Goal: Task Accomplishment & Management: Use online tool/utility

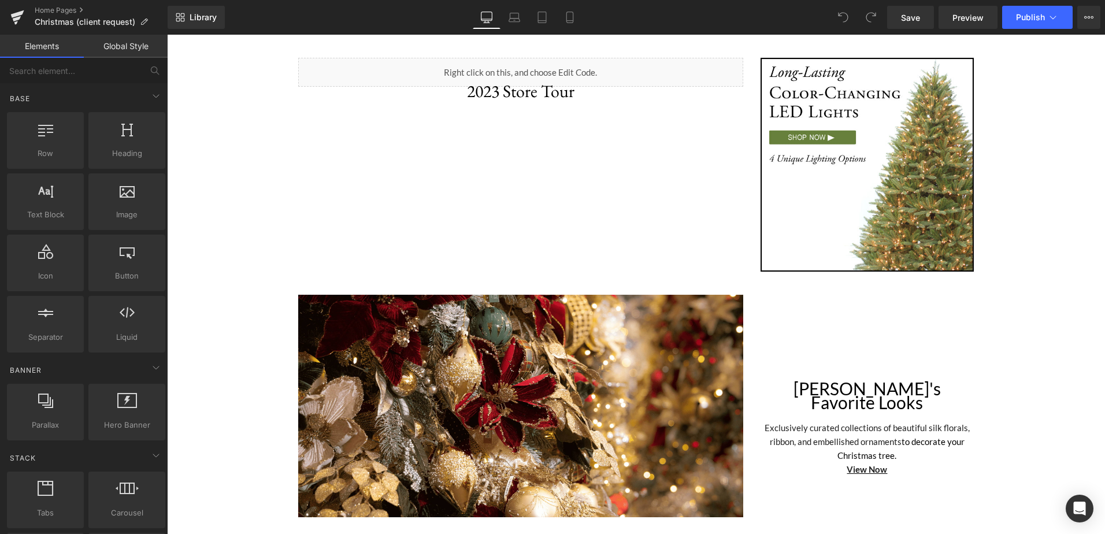
scroll to position [2138, 0]
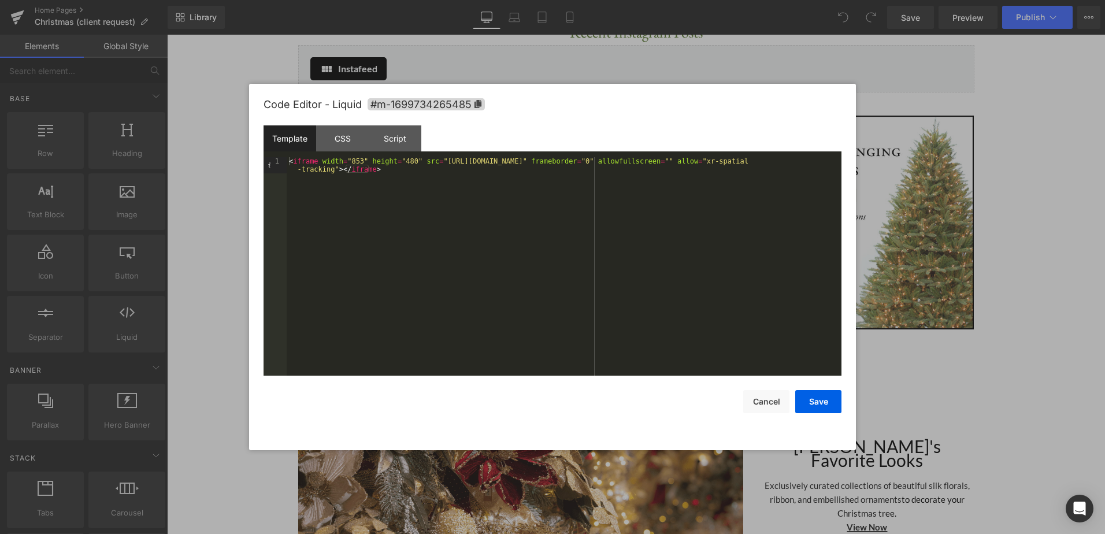
drag, startPoint x: 358, startPoint y: 75, endPoint x: 518, endPoint y: 127, distance: 167.8
click at [515, 117] on div "Code Editor - Liquid #m-1699734265485" at bounding box center [553, 105] width 578 height 42
click at [765, 394] on button "Cancel" at bounding box center [766, 401] width 46 height 23
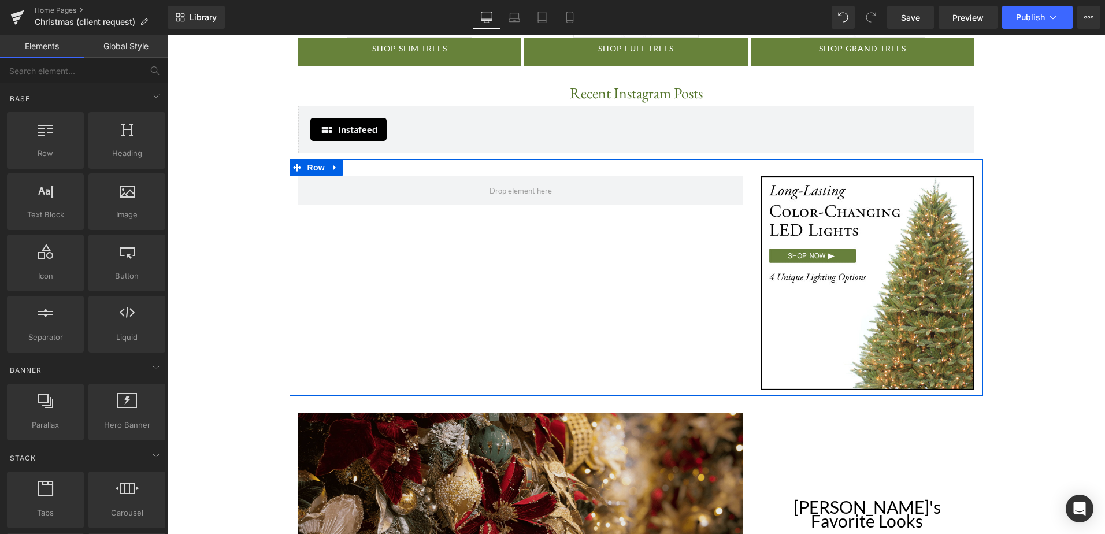
scroll to position [1961, 0]
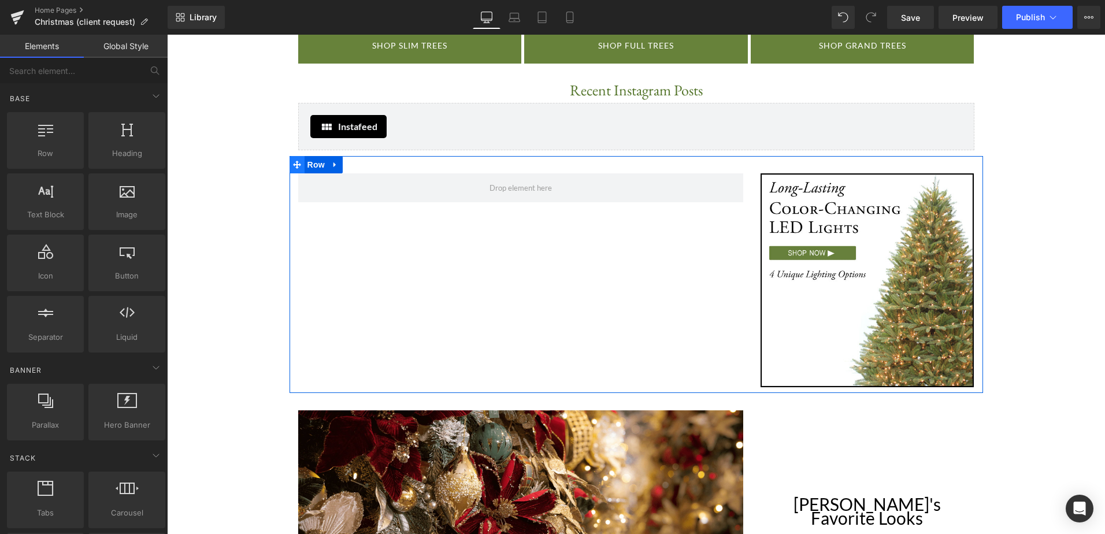
click at [294, 161] on icon at bounding box center [297, 165] width 8 height 8
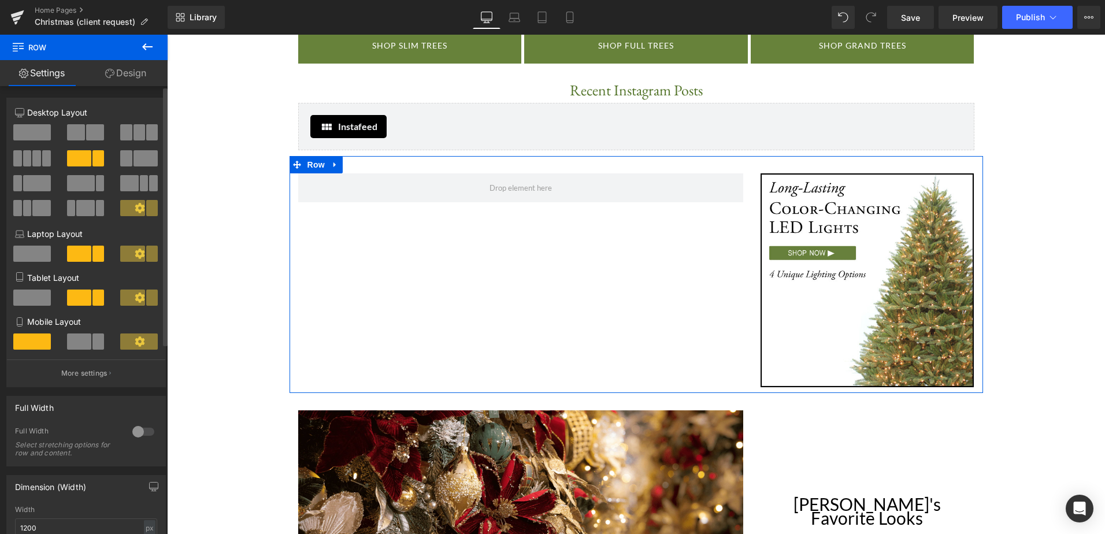
click at [124, 180] on span at bounding box center [129, 183] width 18 height 16
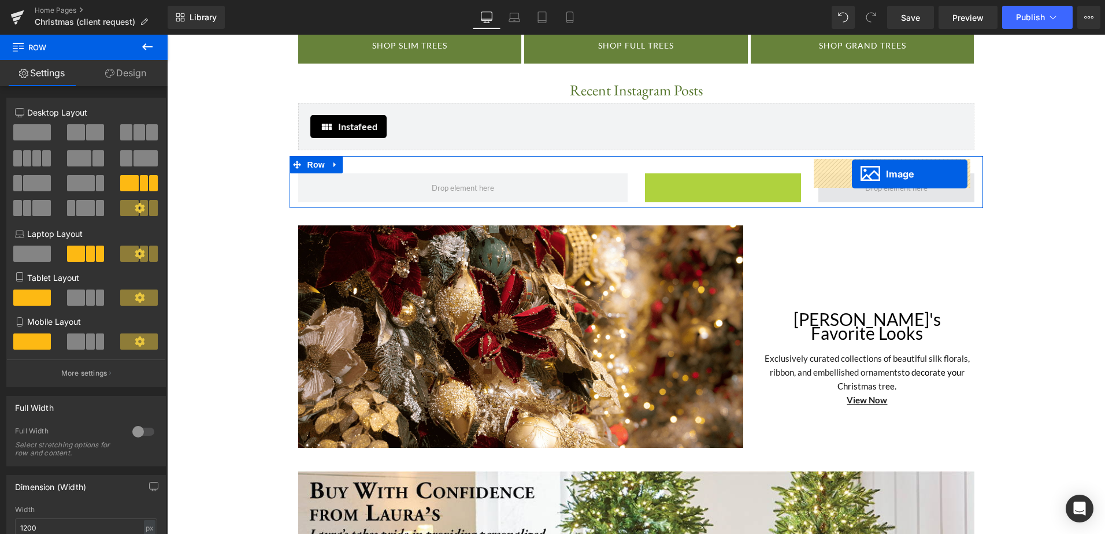
drag, startPoint x: 700, startPoint y: 238, endPoint x: 852, endPoint y: 175, distance: 164.5
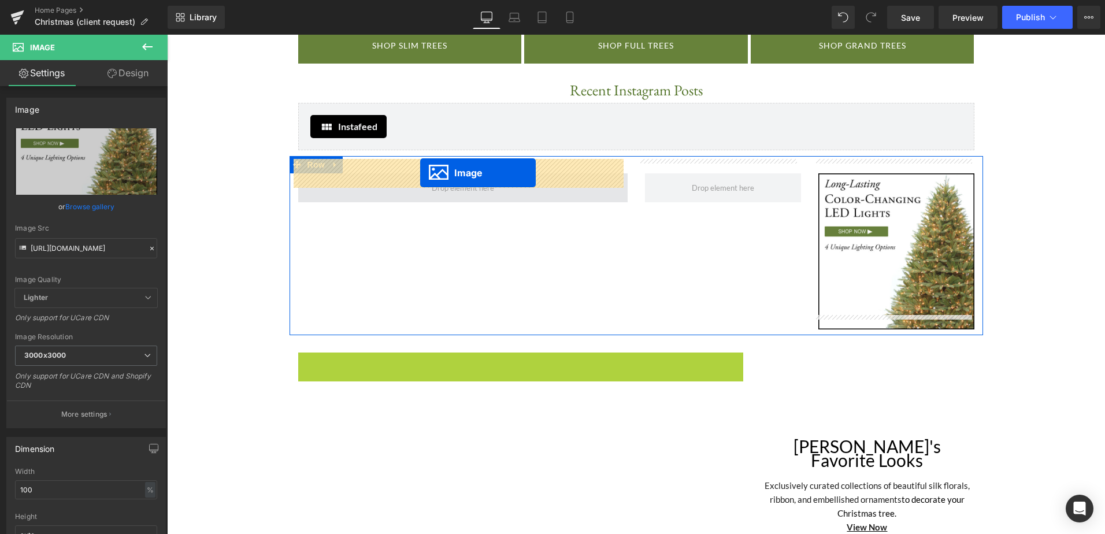
drag, startPoint x: 496, startPoint y: 450, endPoint x: 420, endPoint y: 173, distance: 287.5
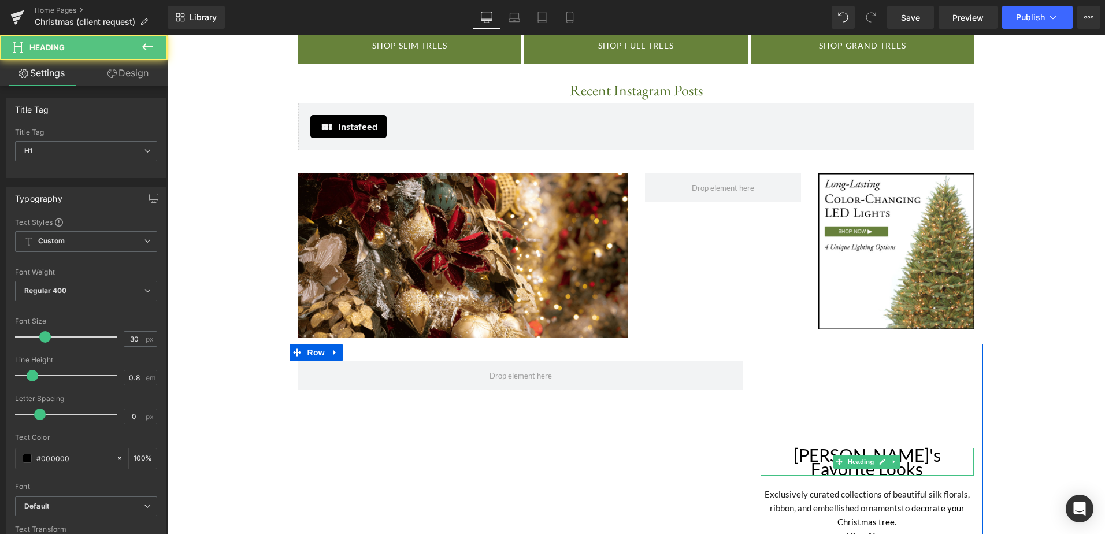
click at [829, 448] on h1 "[PERSON_NAME]'s Favorite Looks" at bounding box center [868, 462] width 214 height 28
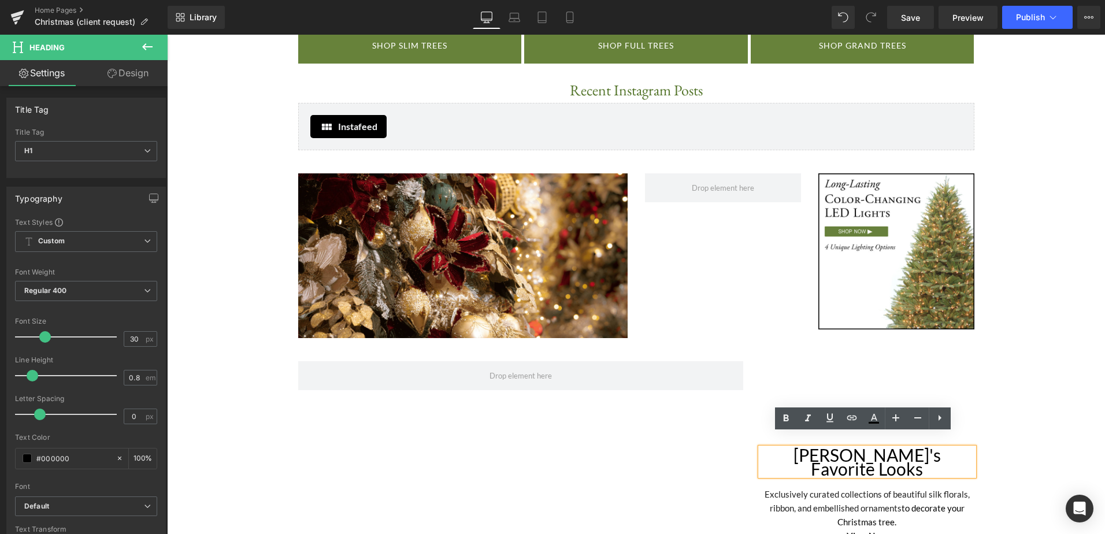
click at [707, 450] on div "[PERSON_NAME]'s Favorite Looks Heading Exclusively curated collections of beaut…" at bounding box center [636, 446] width 693 height 205
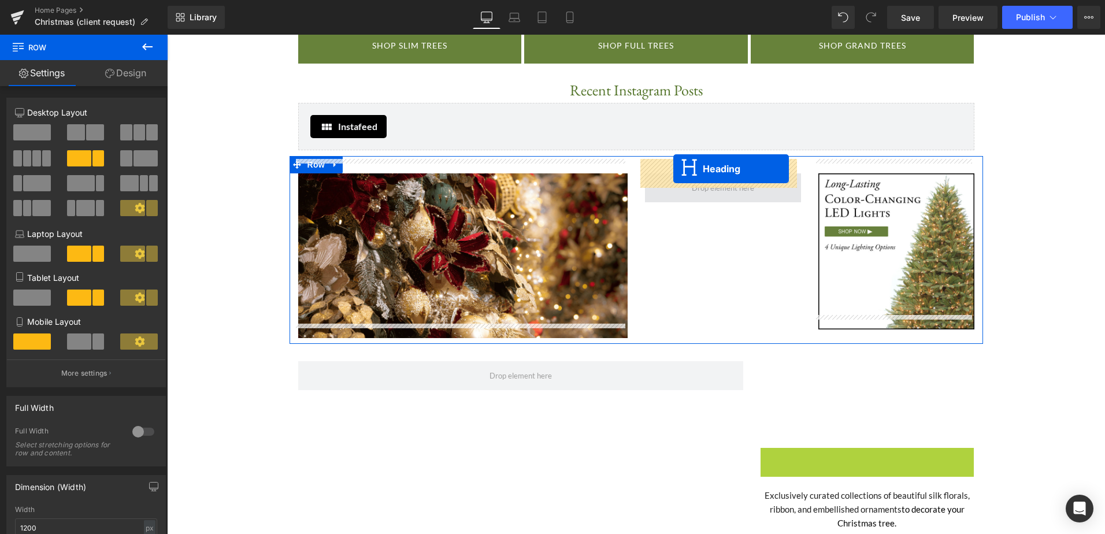
drag, startPoint x: 833, startPoint y: 442, endPoint x: 673, endPoint y: 169, distance: 316.3
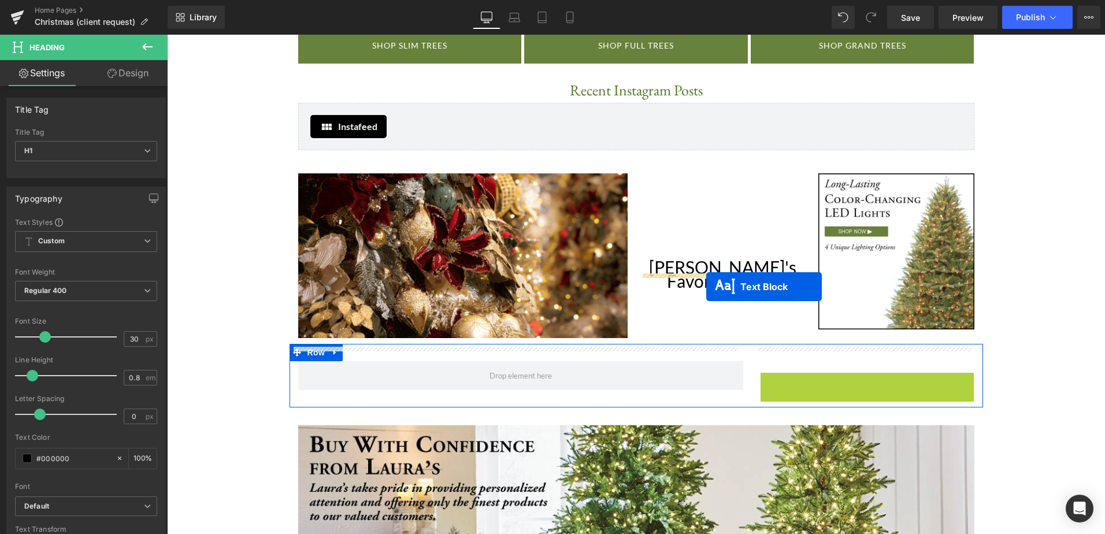
drag, startPoint x: 829, startPoint y: 387, endPoint x: 706, endPoint y: 287, distance: 158.5
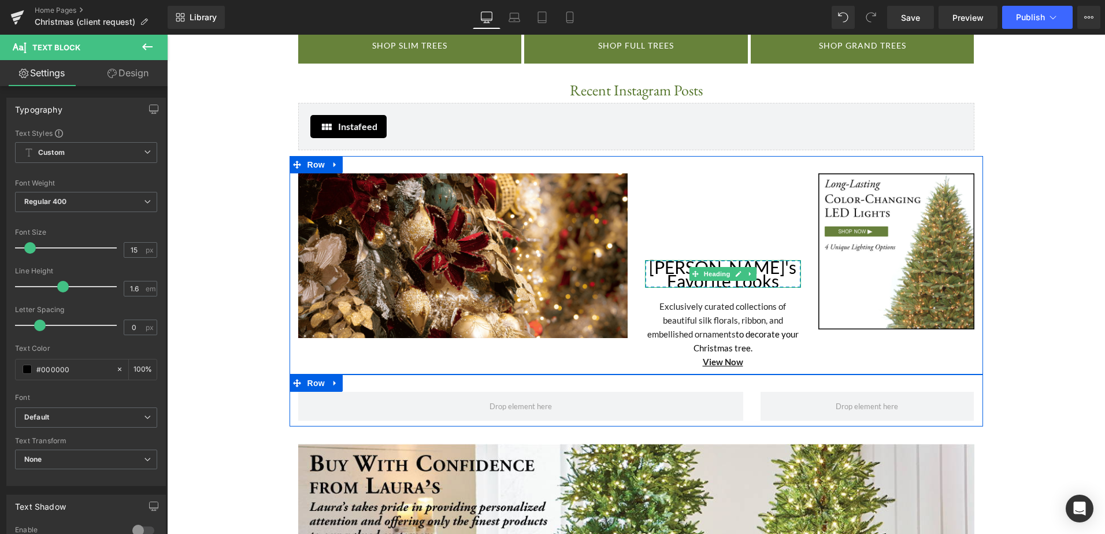
click at [727, 268] on h1 "[PERSON_NAME]'s Favorite Looks" at bounding box center [723, 274] width 156 height 28
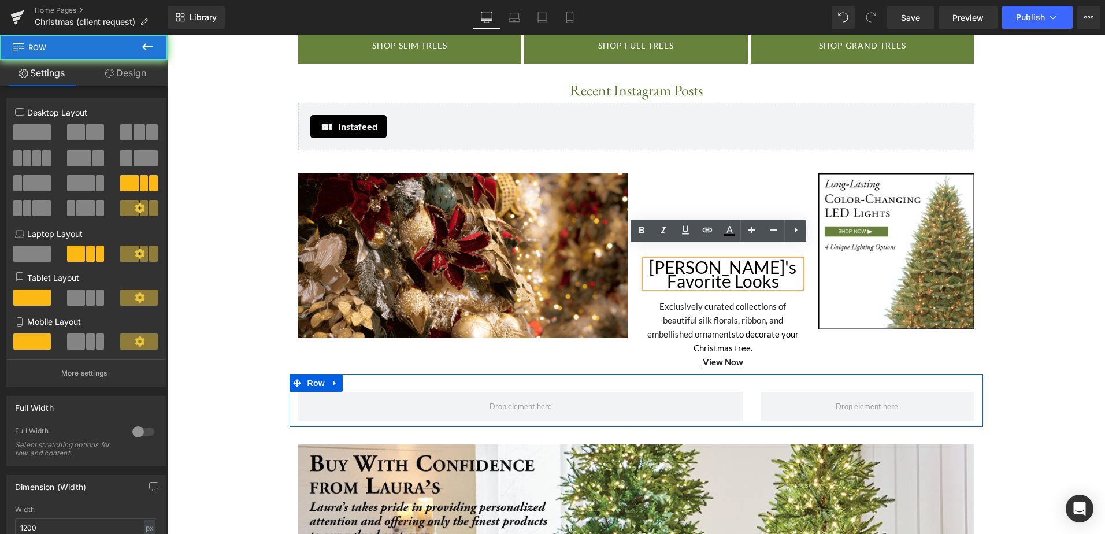
click at [702, 181] on div "[PERSON_NAME]'s Favorite Looks Heading Exclusively curated collections of beaut…" at bounding box center [722, 270] width 173 height 195
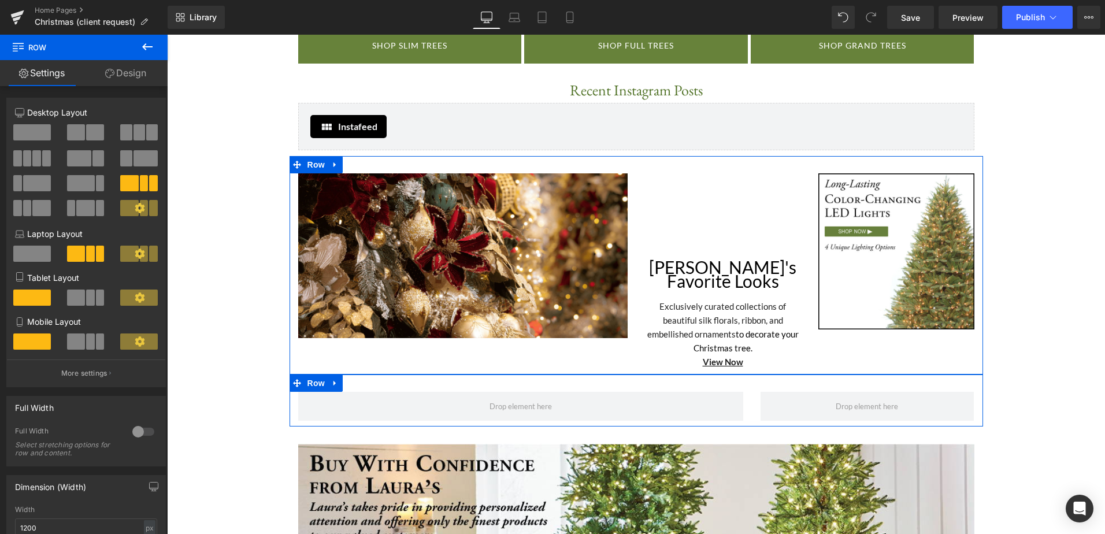
click at [704, 204] on div "[PERSON_NAME]'s Favorite Looks Heading Exclusively curated collections of beaut…" at bounding box center [722, 270] width 173 height 195
click at [692, 270] on icon at bounding box center [695, 273] width 6 height 6
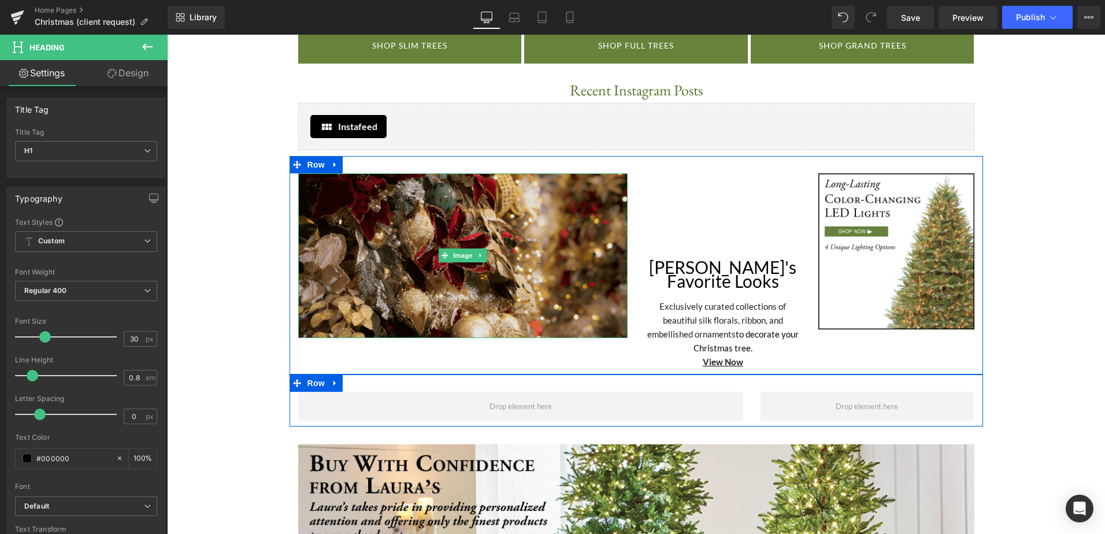
click at [494, 284] on img at bounding box center [462, 255] width 329 height 165
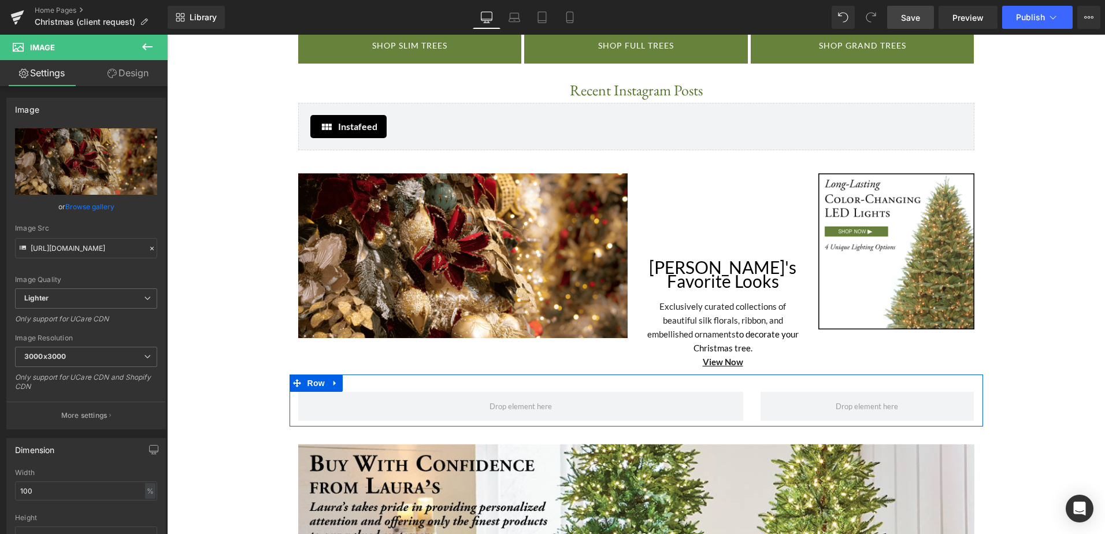
click at [920, 23] on span "Save" at bounding box center [910, 18] width 19 height 12
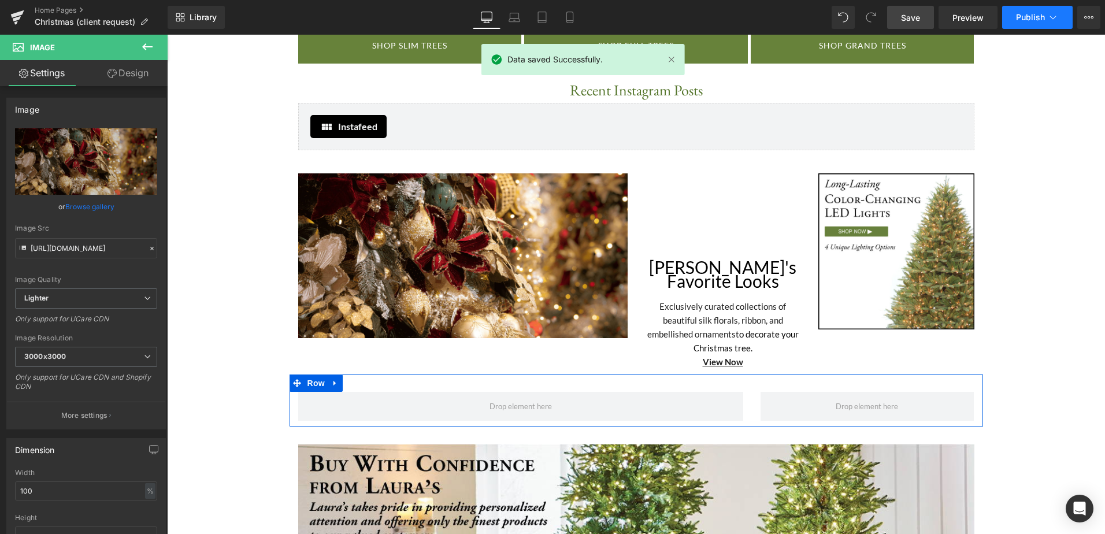
click at [1025, 15] on span "Publish" at bounding box center [1030, 17] width 29 height 9
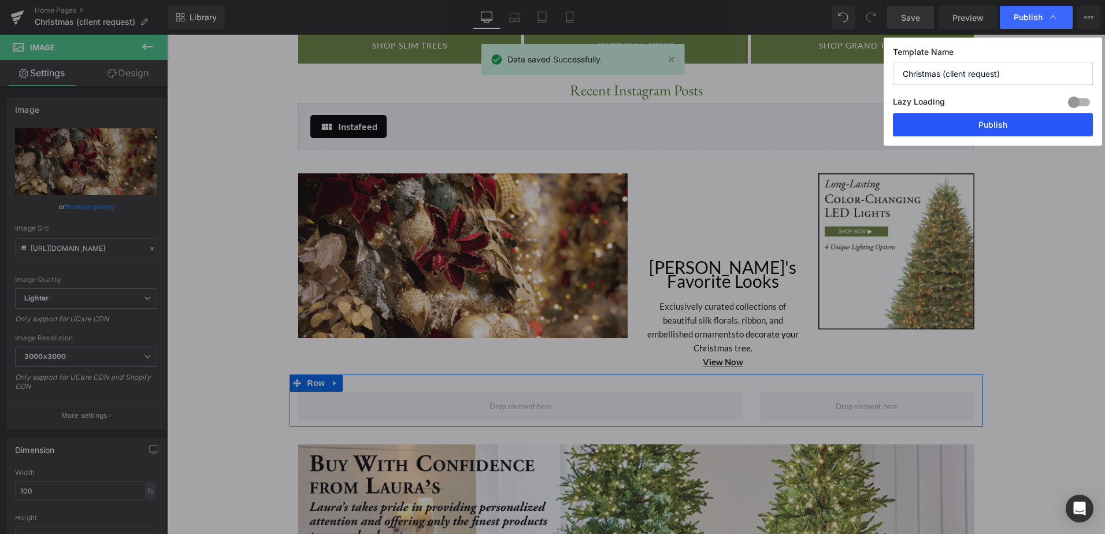
click at [963, 124] on button "Publish" at bounding box center [993, 124] width 200 height 23
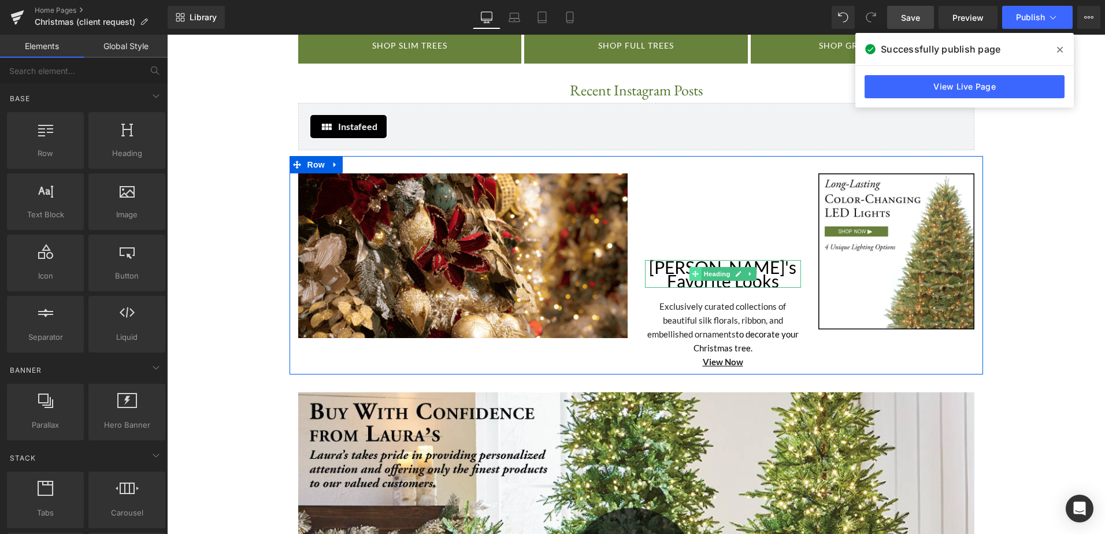
click at [693, 270] on icon at bounding box center [695, 273] width 6 height 7
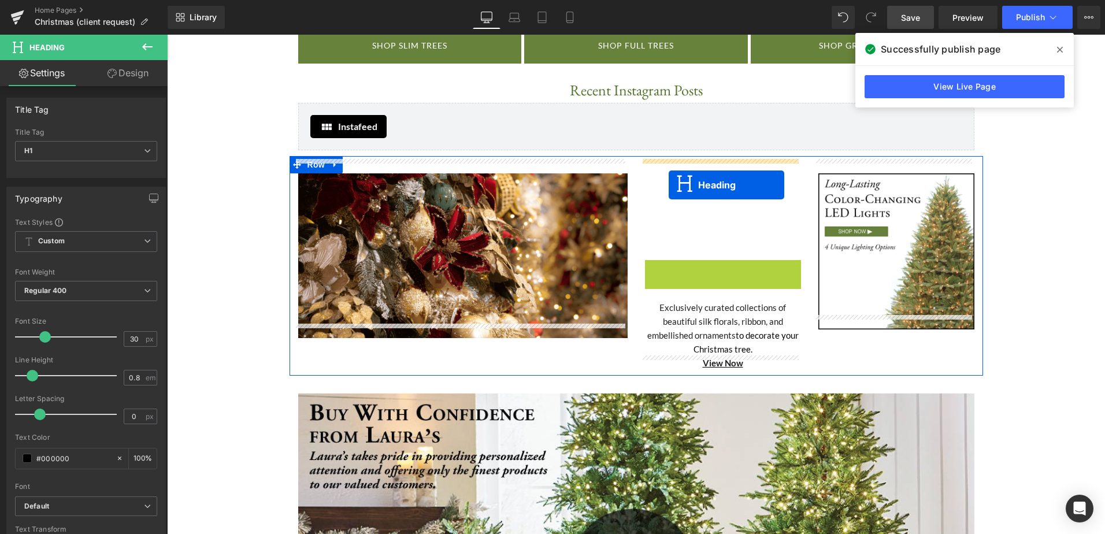
drag, startPoint x: 693, startPoint y: 262, endPoint x: 669, endPoint y: 185, distance: 80.6
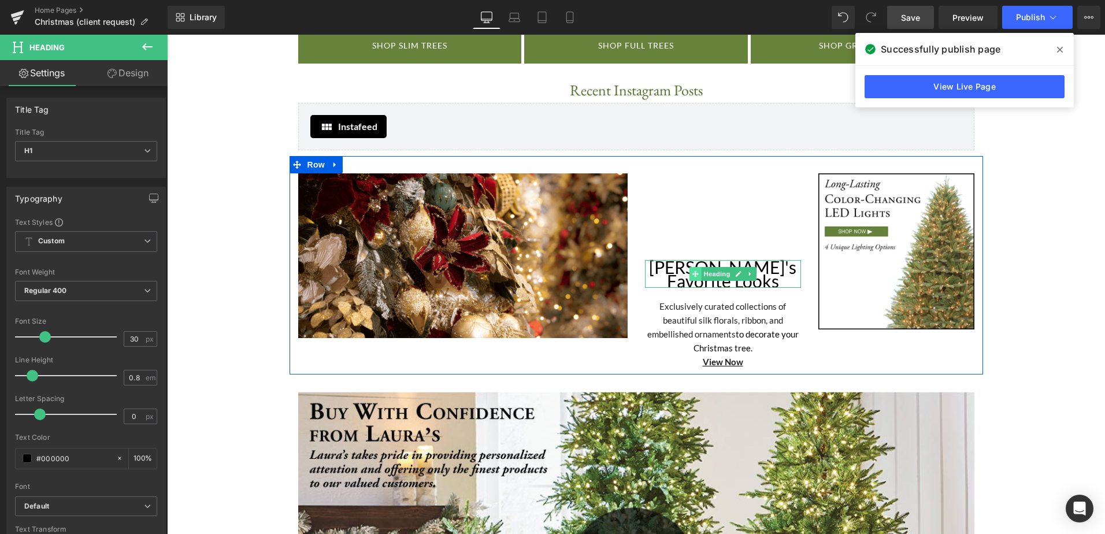
click at [692, 270] on icon at bounding box center [695, 273] width 6 height 6
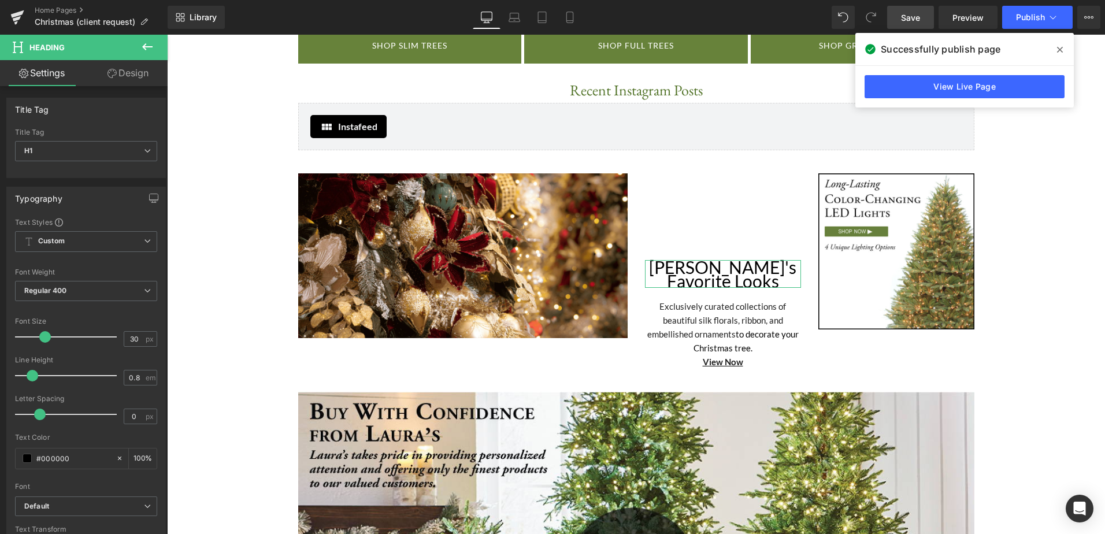
click at [123, 73] on link "Design" at bounding box center [128, 73] width 84 height 26
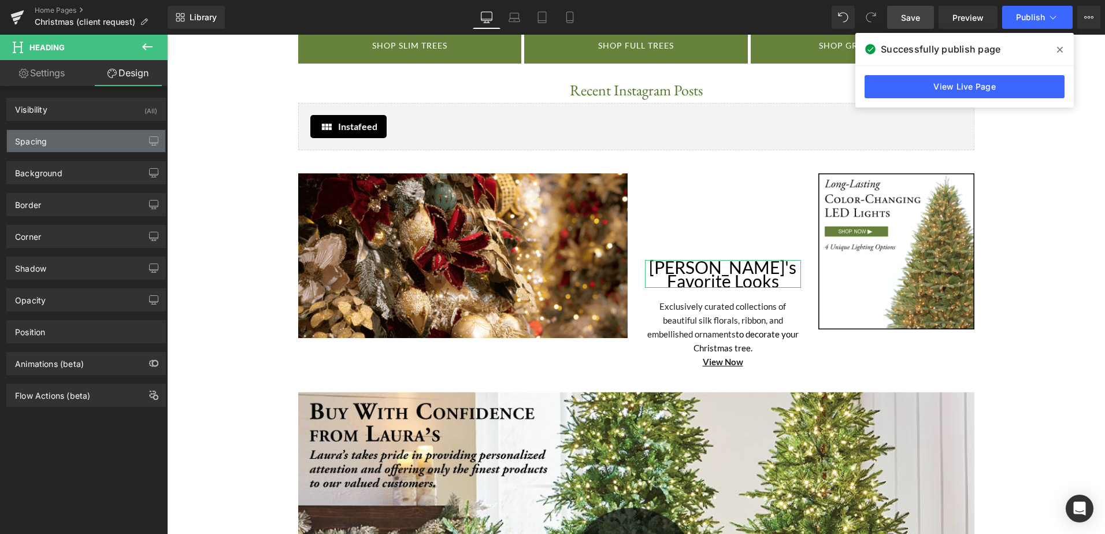
click at [120, 145] on div "Spacing" at bounding box center [86, 141] width 158 height 22
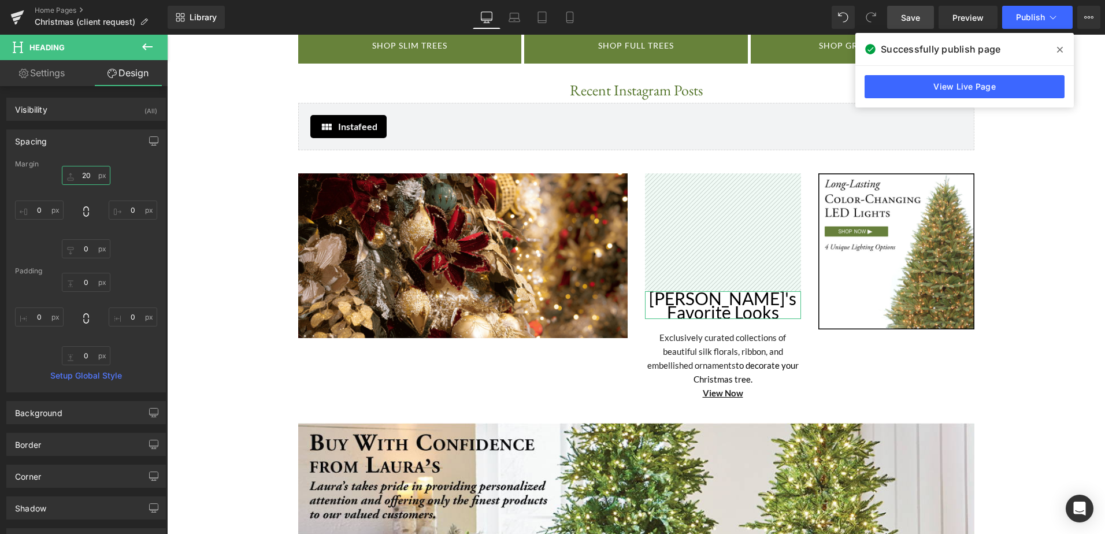
type input "2"
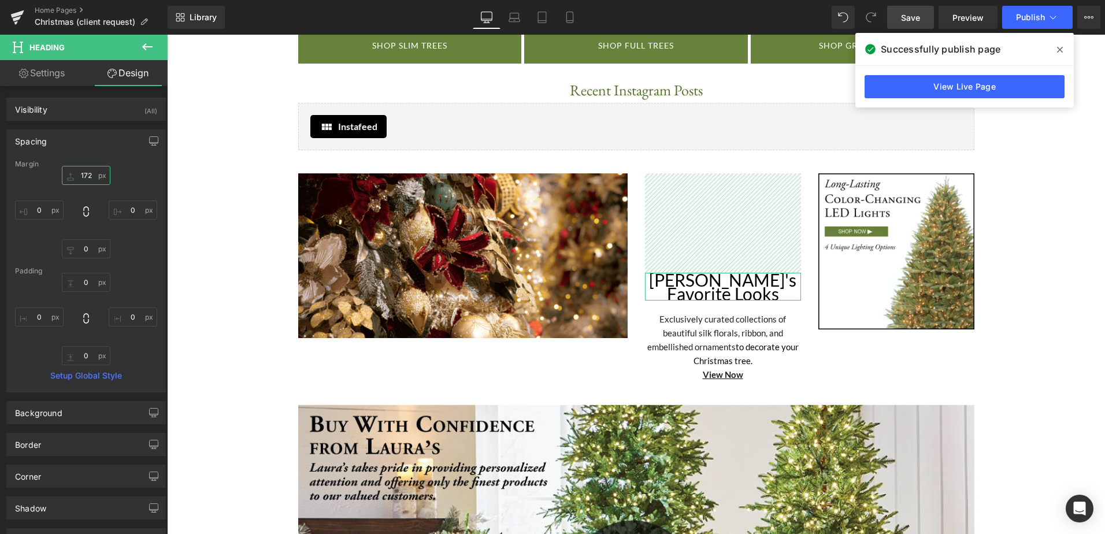
click at [84, 175] on input "172" at bounding box center [86, 175] width 49 height 19
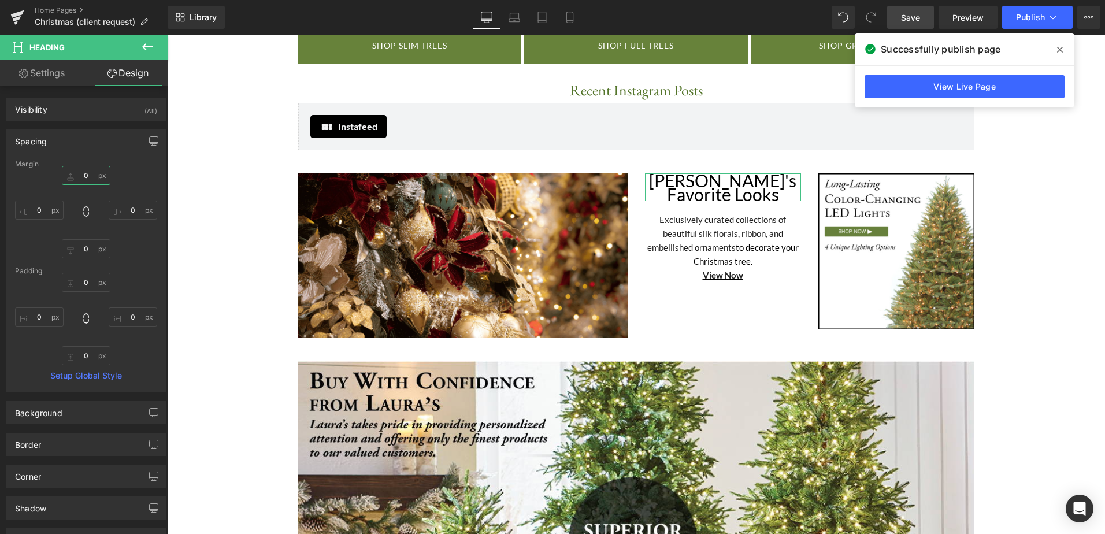
click at [77, 177] on input "0" at bounding box center [86, 175] width 49 height 19
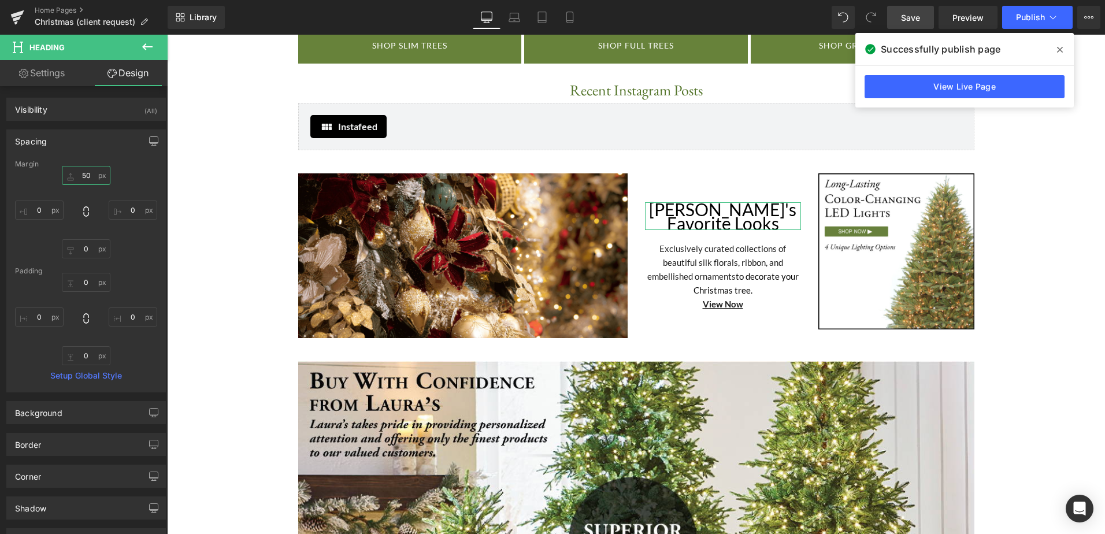
type input "50"
click at [918, 21] on span "Save" at bounding box center [910, 18] width 19 height 12
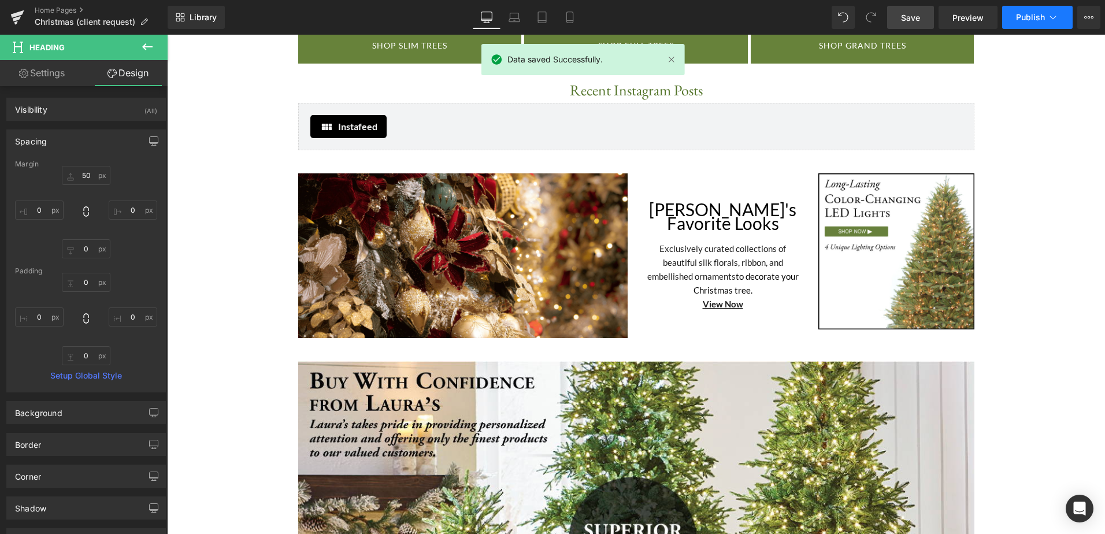
click at [1028, 14] on span "Publish" at bounding box center [1030, 17] width 29 height 9
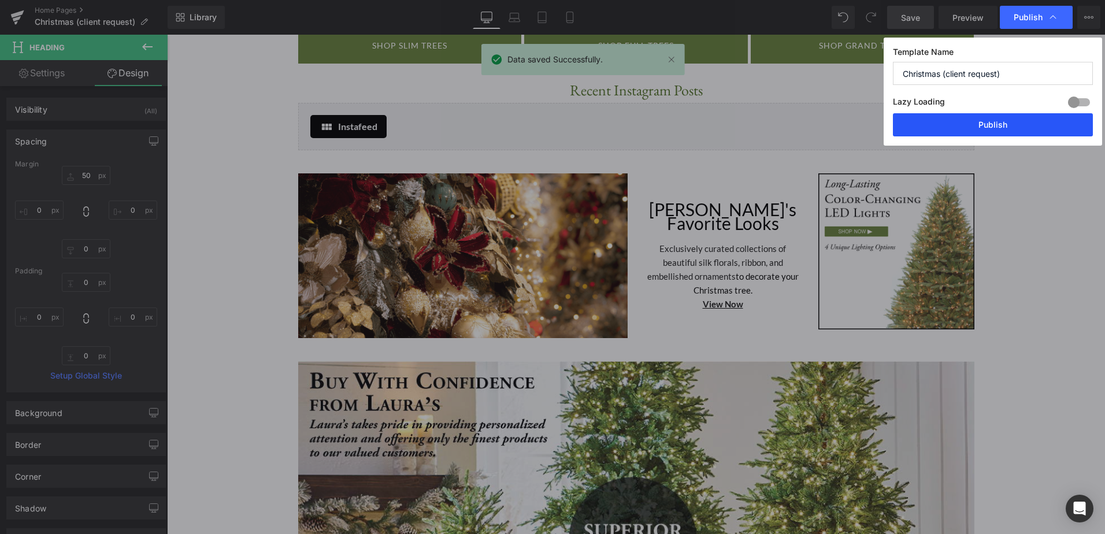
click at [967, 118] on button "Publish" at bounding box center [993, 124] width 200 height 23
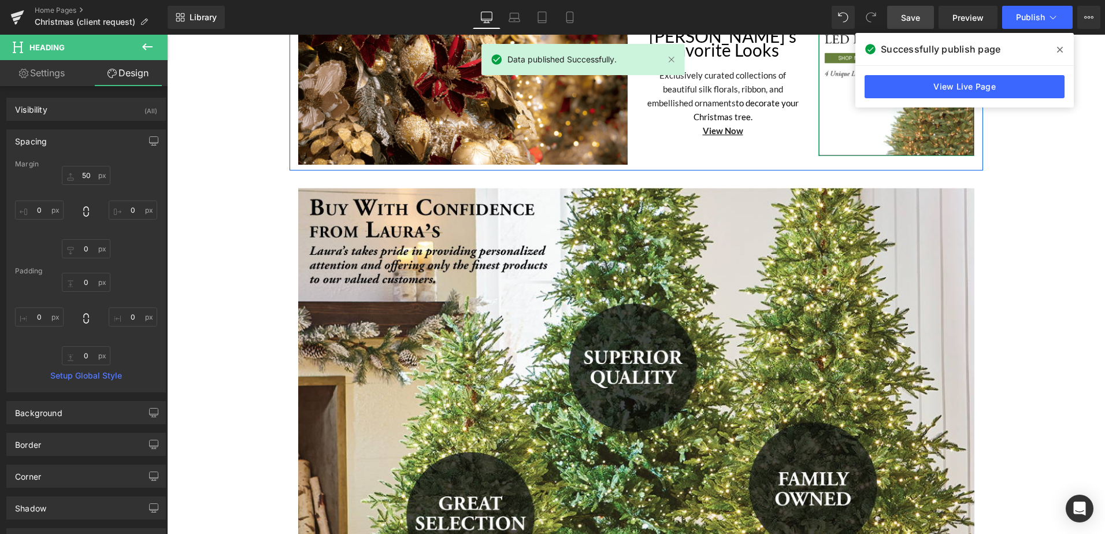
scroll to position [1788, 0]
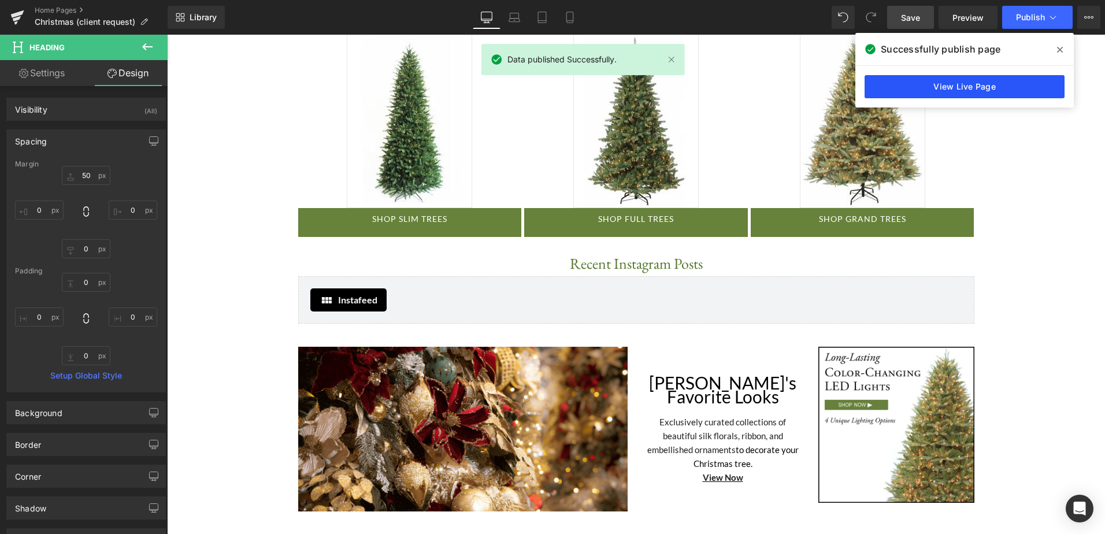
click at [980, 88] on link "View Live Page" at bounding box center [965, 86] width 200 height 23
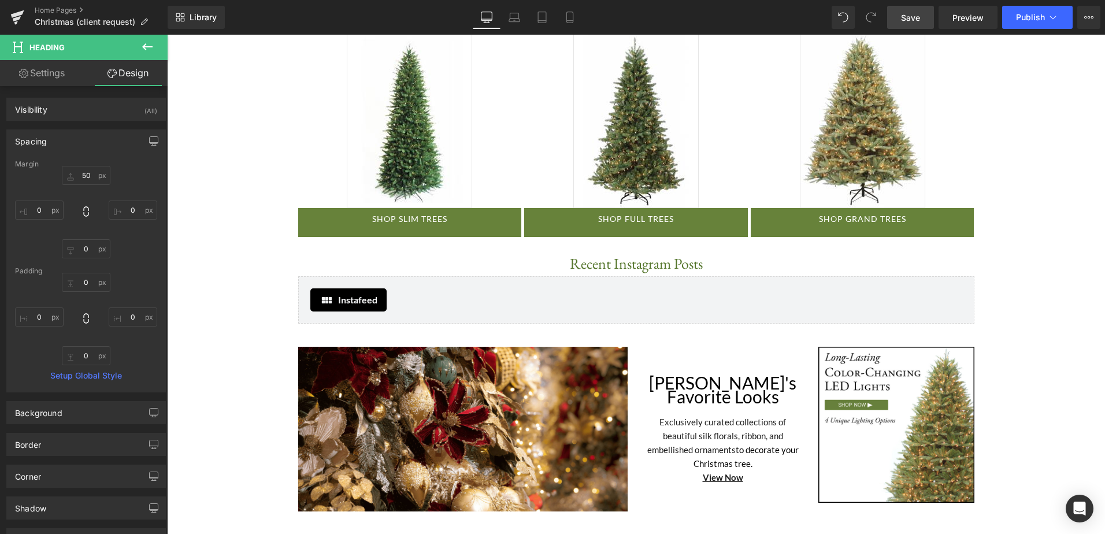
click at [138, 46] on button at bounding box center [147, 47] width 40 height 25
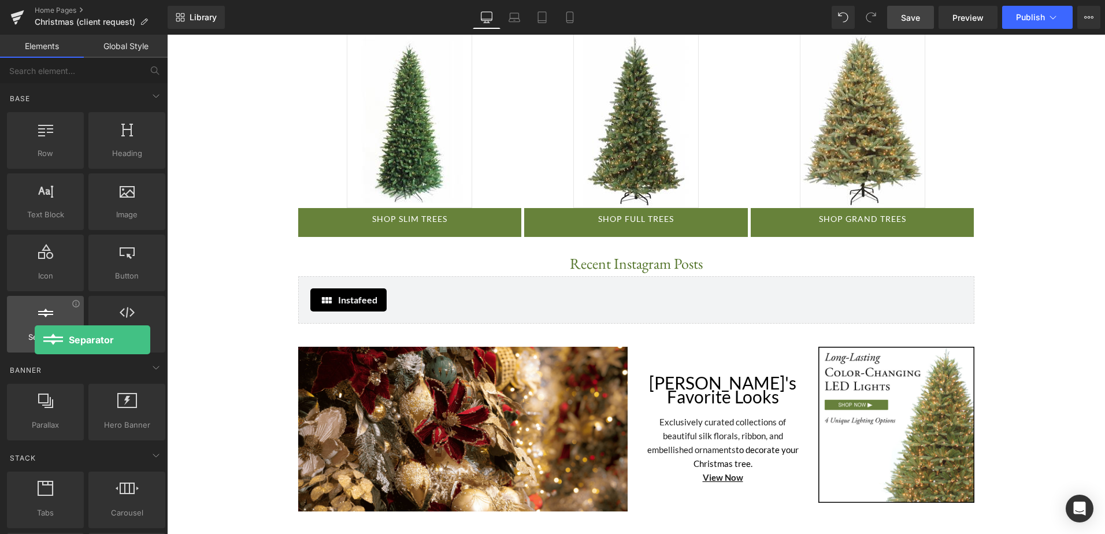
click at [35, 340] on span "Separator" at bounding box center [45, 337] width 70 height 12
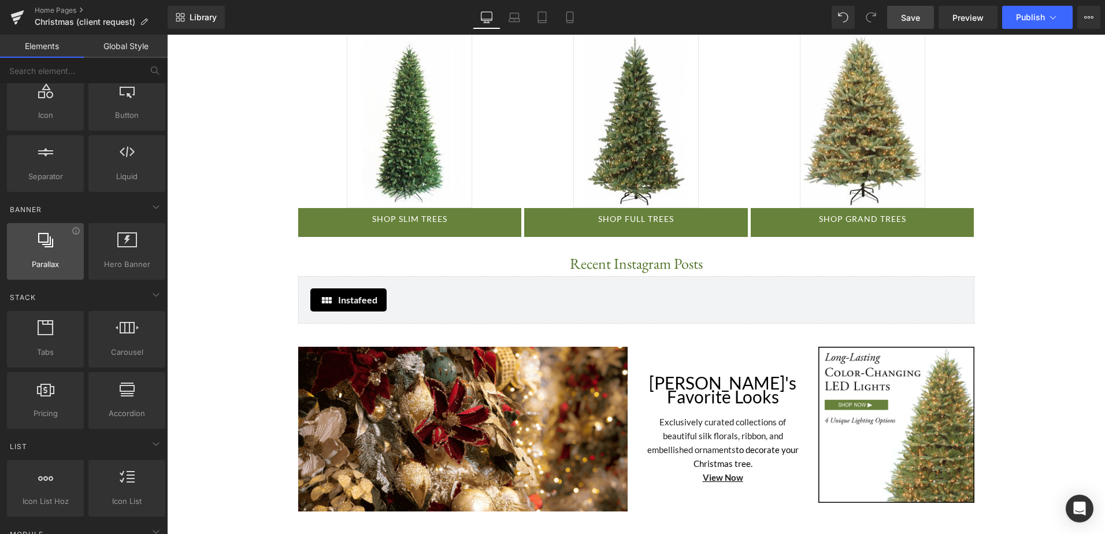
scroll to position [173, 0]
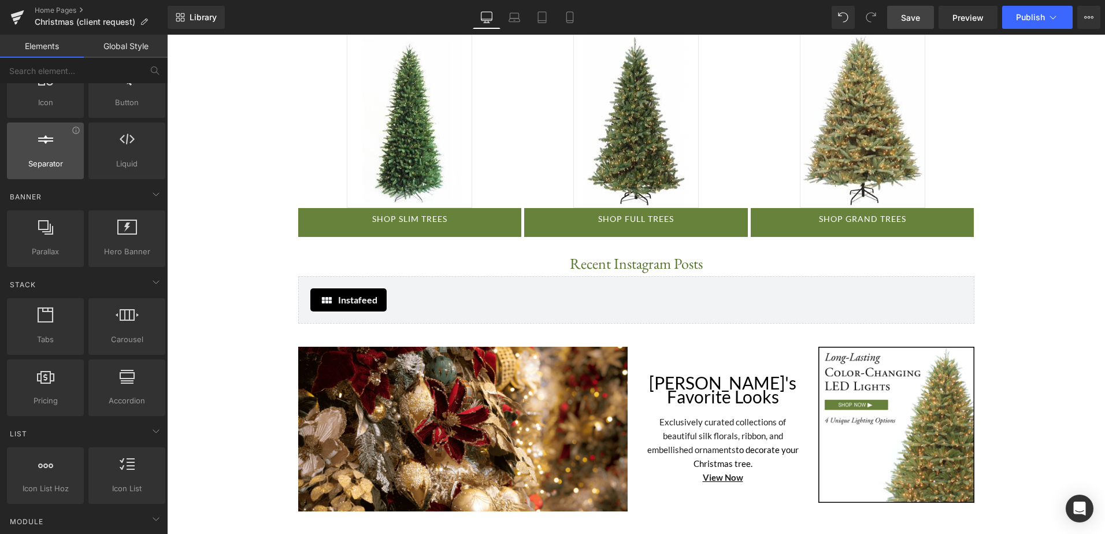
click at [53, 164] on span "Separator" at bounding box center [45, 164] width 70 height 12
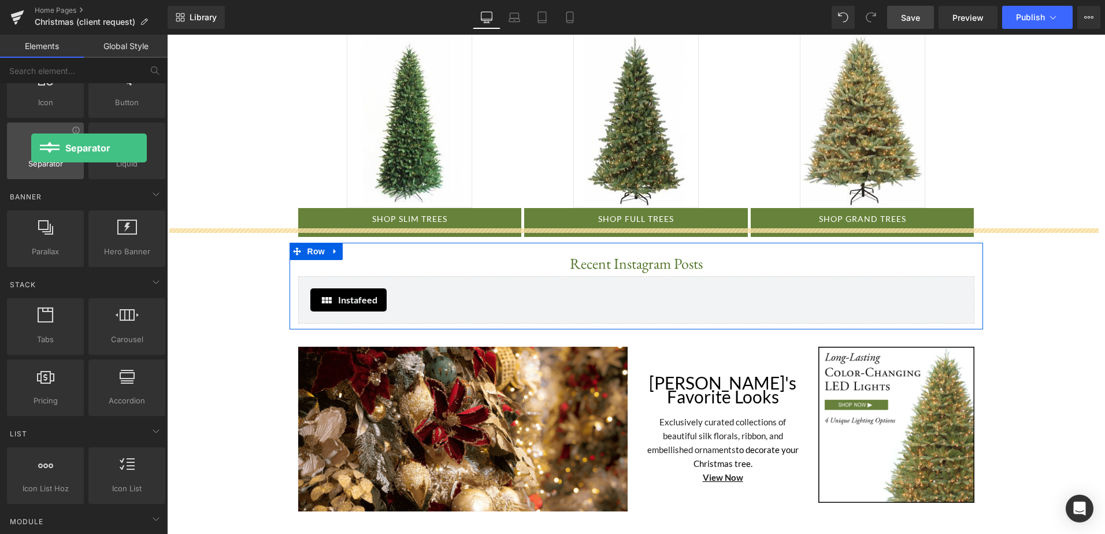
drag, startPoint x: 53, startPoint y: 164, endPoint x: 31, endPoint y: 148, distance: 26.9
click at [31, 148] on div "Separator separators, dividers, horizontal lines" at bounding box center [45, 151] width 77 height 57
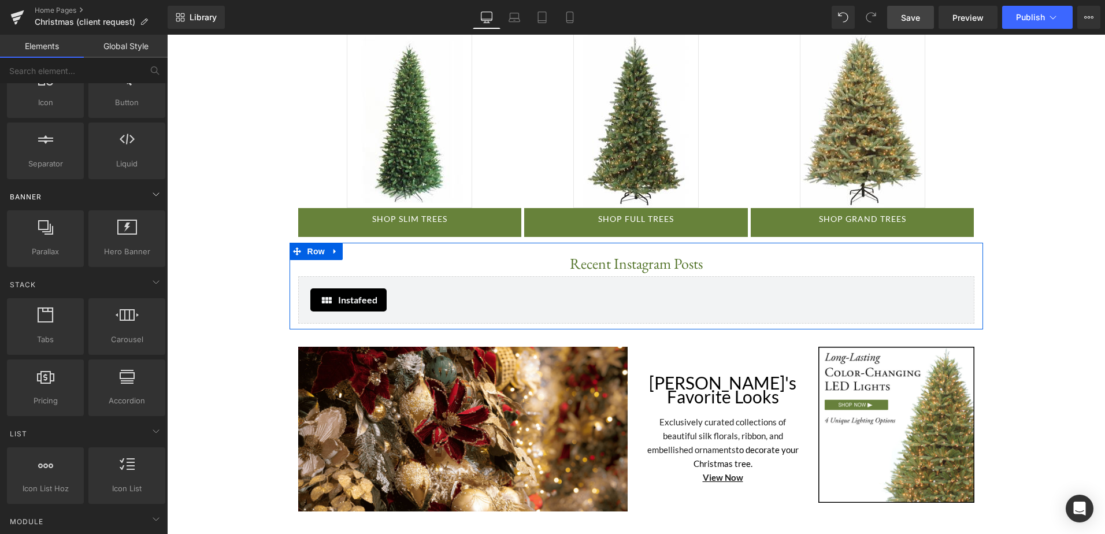
scroll to position [116, 0]
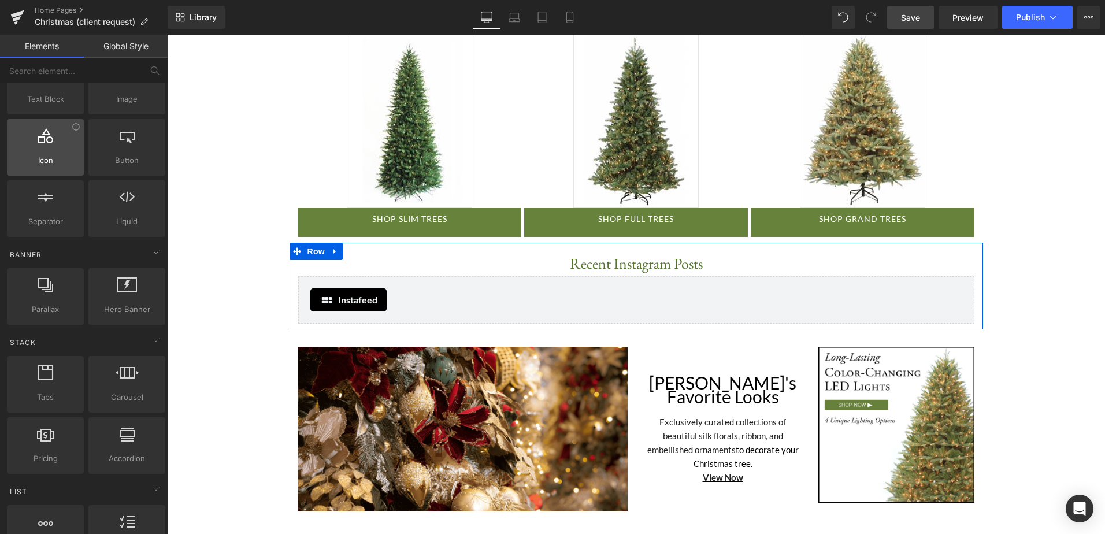
click at [60, 155] on span "Icon" at bounding box center [45, 160] width 70 height 12
click at [49, 147] on div at bounding box center [45, 141] width 70 height 26
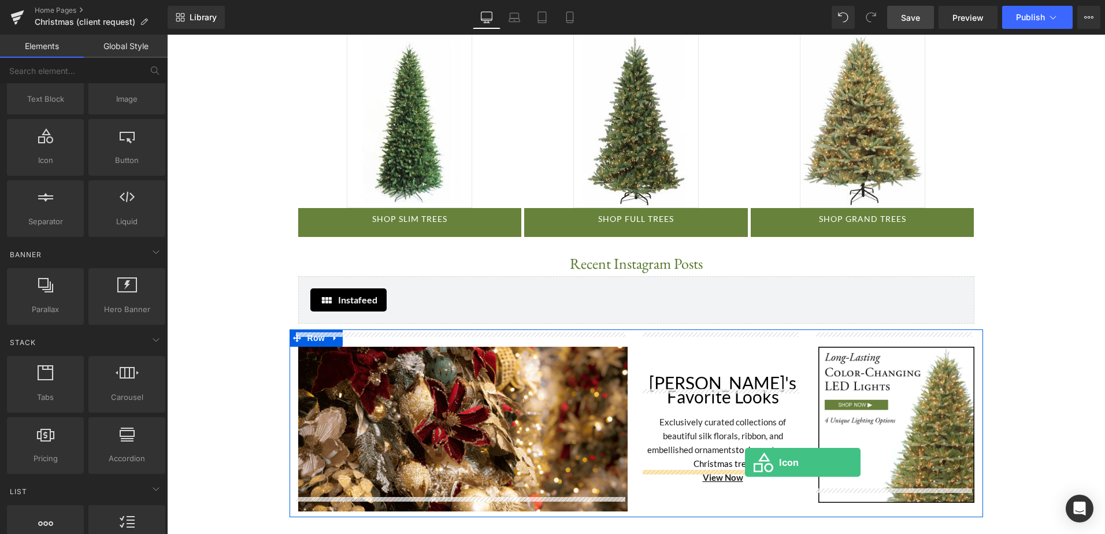
drag, startPoint x: 205, startPoint y: 179, endPoint x: 745, endPoint y: 462, distance: 609.5
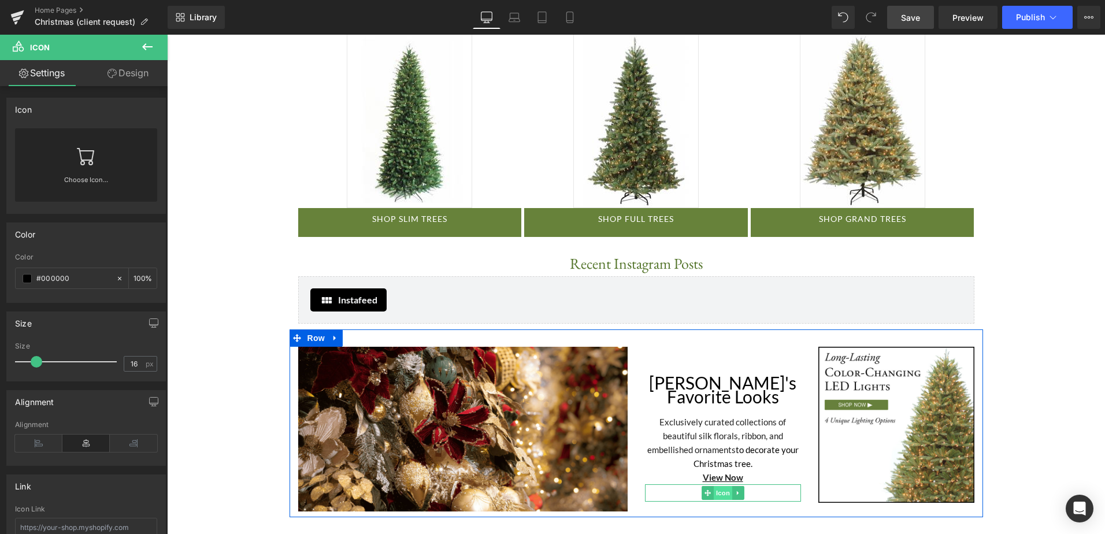
click at [714, 486] on span "Icon" at bounding box center [723, 493] width 18 height 14
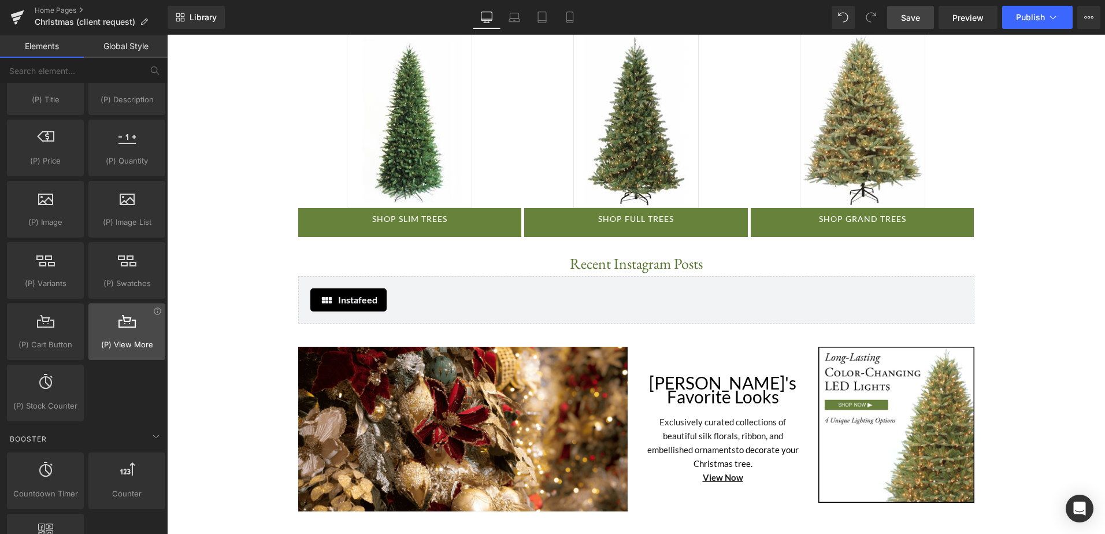
scroll to position [1098, 0]
click at [906, 17] on span "Save" at bounding box center [910, 18] width 19 height 12
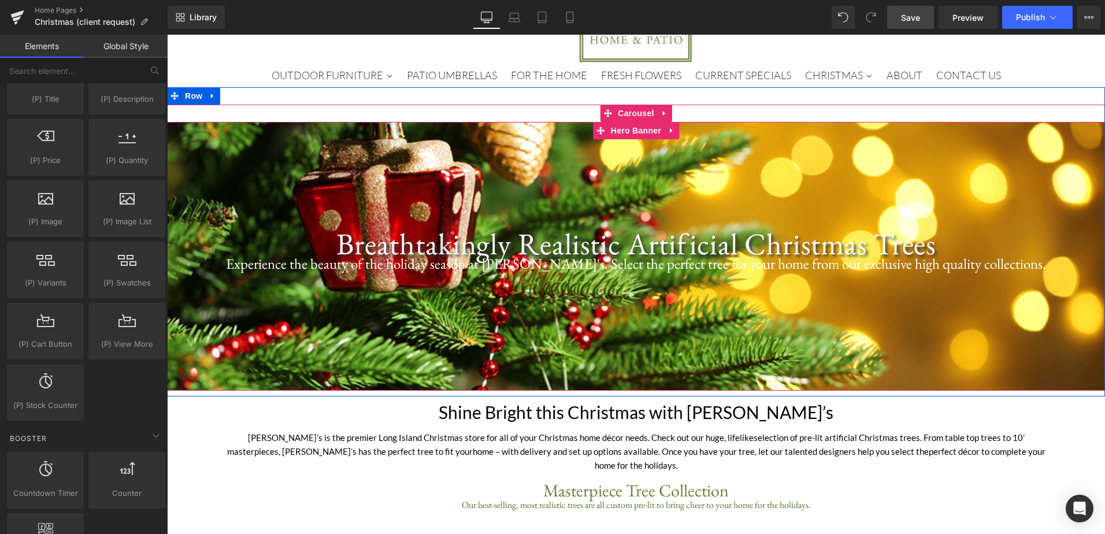
scroll to position [0, 0]
